Goal: Information Seeking & Learning: Learn about a topic

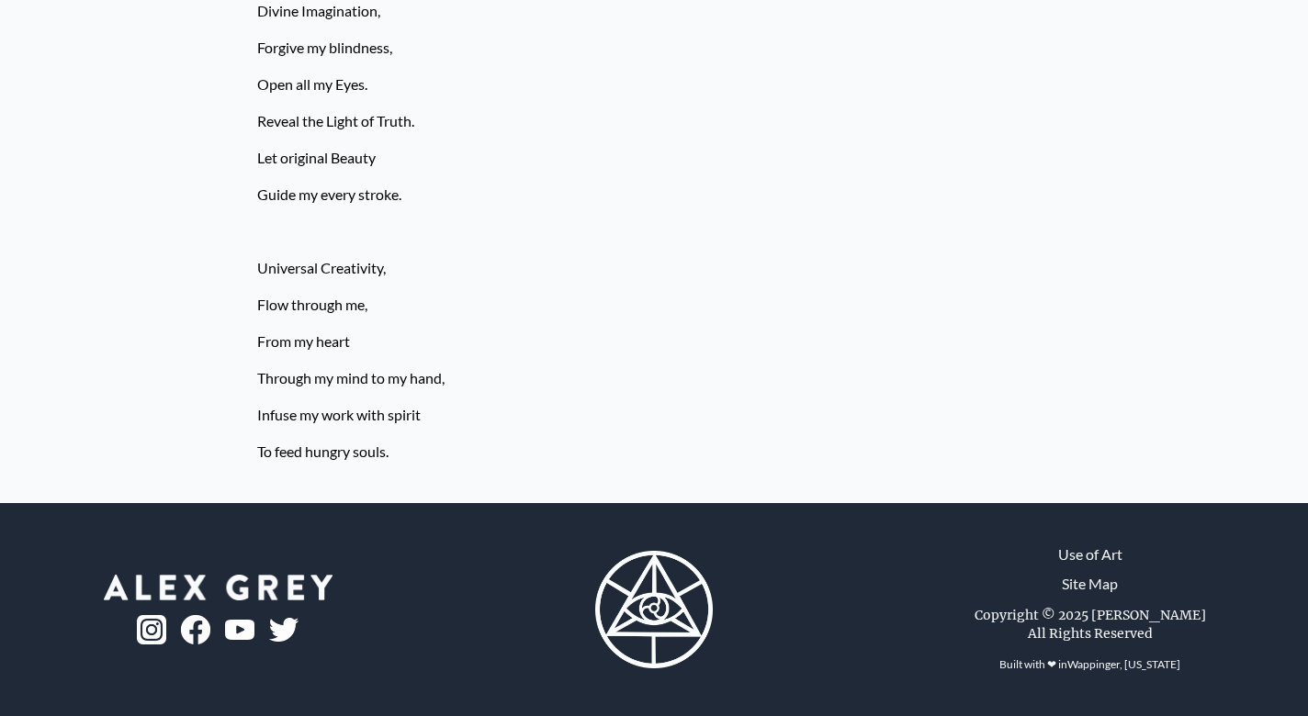
scroll to position [488, 0]
drag, startPoint x: 257, startPoint y: 157, endPoint x: 418, endPoint y: 199, distance: 166.2
click at [418, 199] on div "Creator of the Universe, How infinite and astonishing Are your worlds. Thank yo…" at bounding box center [654, 111] width 794 height 753
copy div "Let original Beauty Guide my every stroke."
click at [771, 377] on p "Through my mind to my hand," at bounding box center [654, 378] width 794 height 37
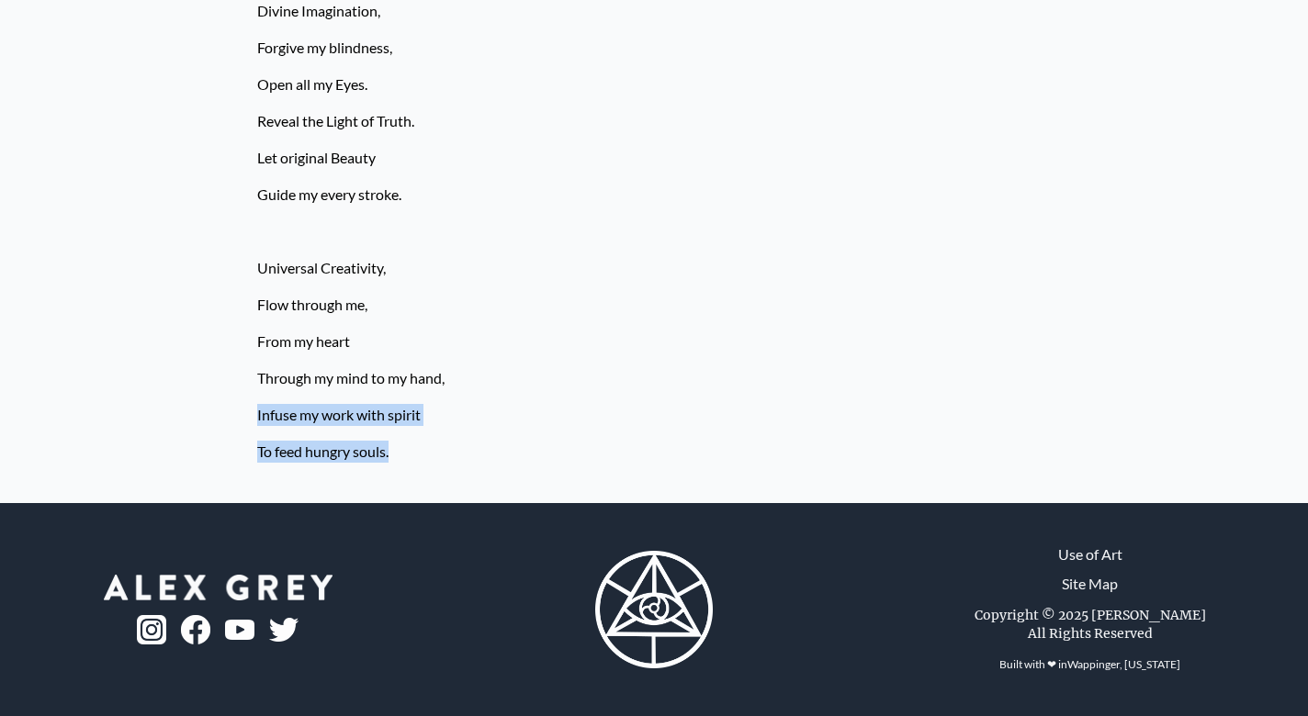
drag, startPoint x: 257, startPoint y: 415, endPoint x: 397, endPoint y: 452, distance: 144.4
click at [397, 452] on div "Creator of the Universe, How infinite and astonishing Are your worlds. Thank yo…" at bounding box center [654, 111] width 794 height 753
copy div "Infuse my work with spirit To feed hungry souls."
click at [678, 368] on p "Through my mind to my hand," at bounding box center [654, 378] width 794 height 37
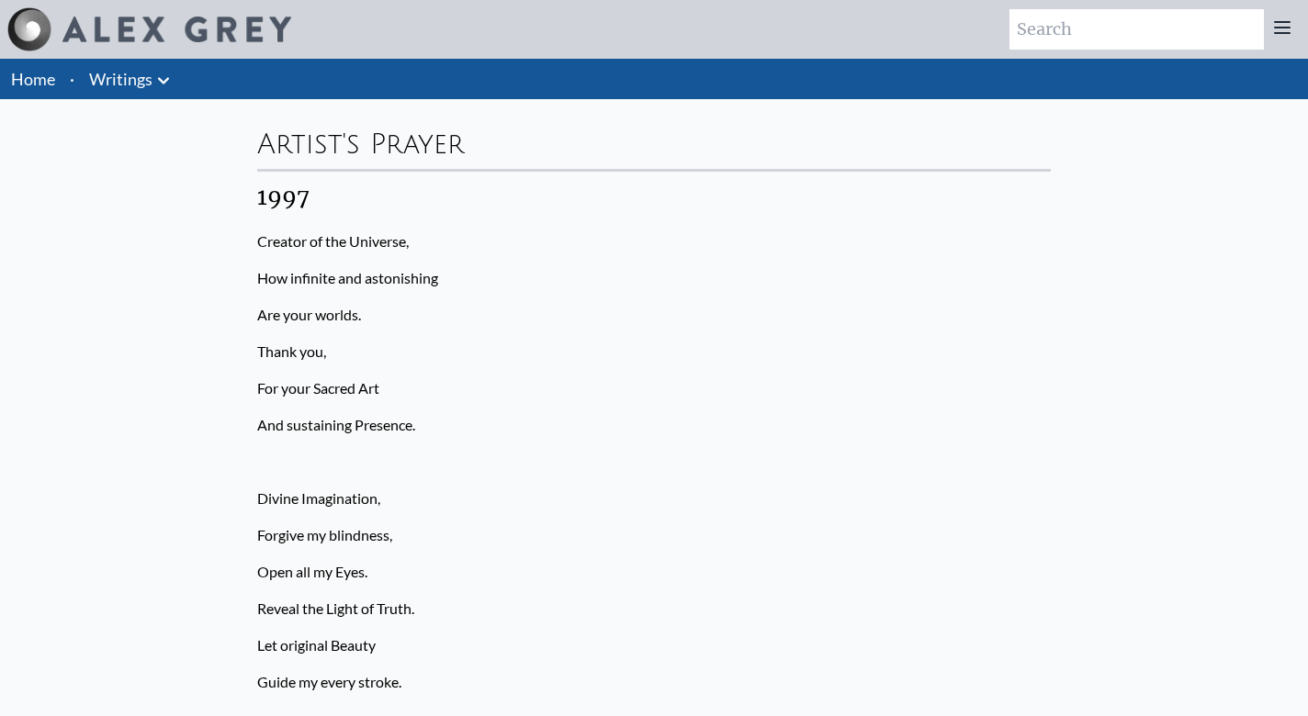
scroll to position [0, 0]
click at [40, 76] on link "Home" at bounding box center [33, 79] width 44 height 20
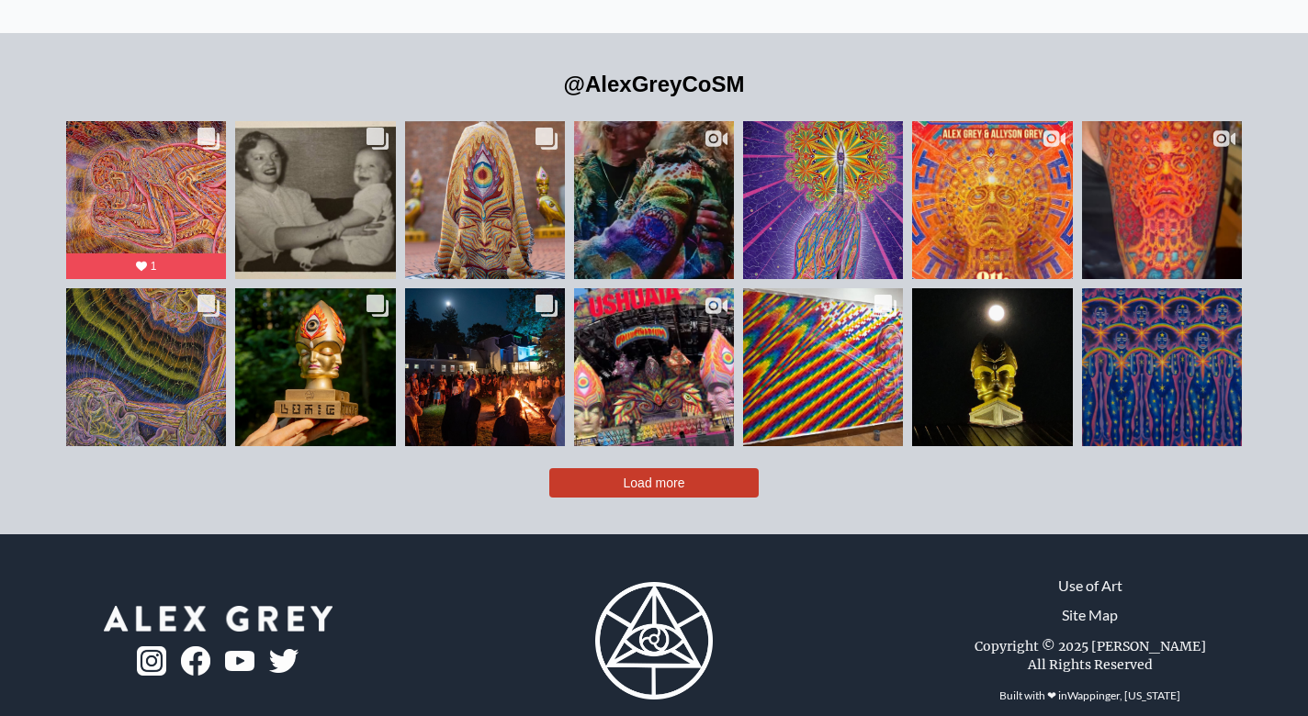
scroll to position [4109, 0]
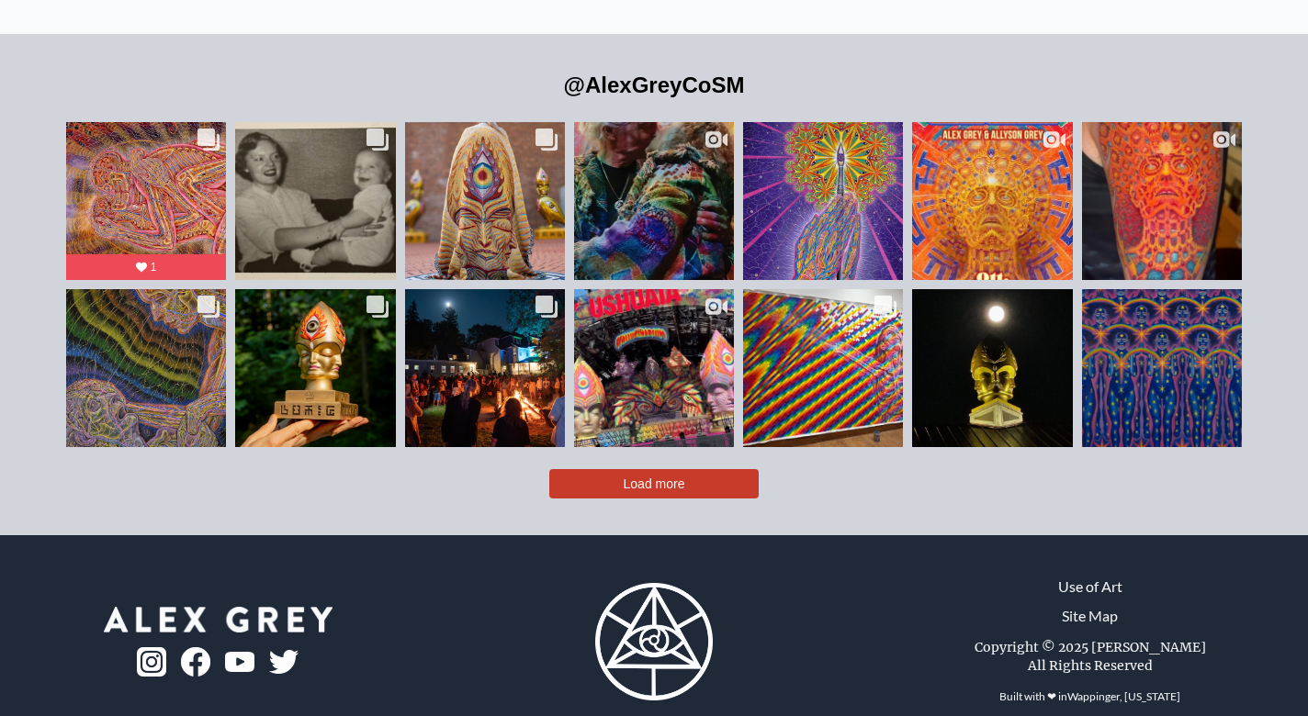
click at [152, 648] on img at bounding box center [151, 662] width 29 height 29
